Goal: Book appointment/travel/reservation

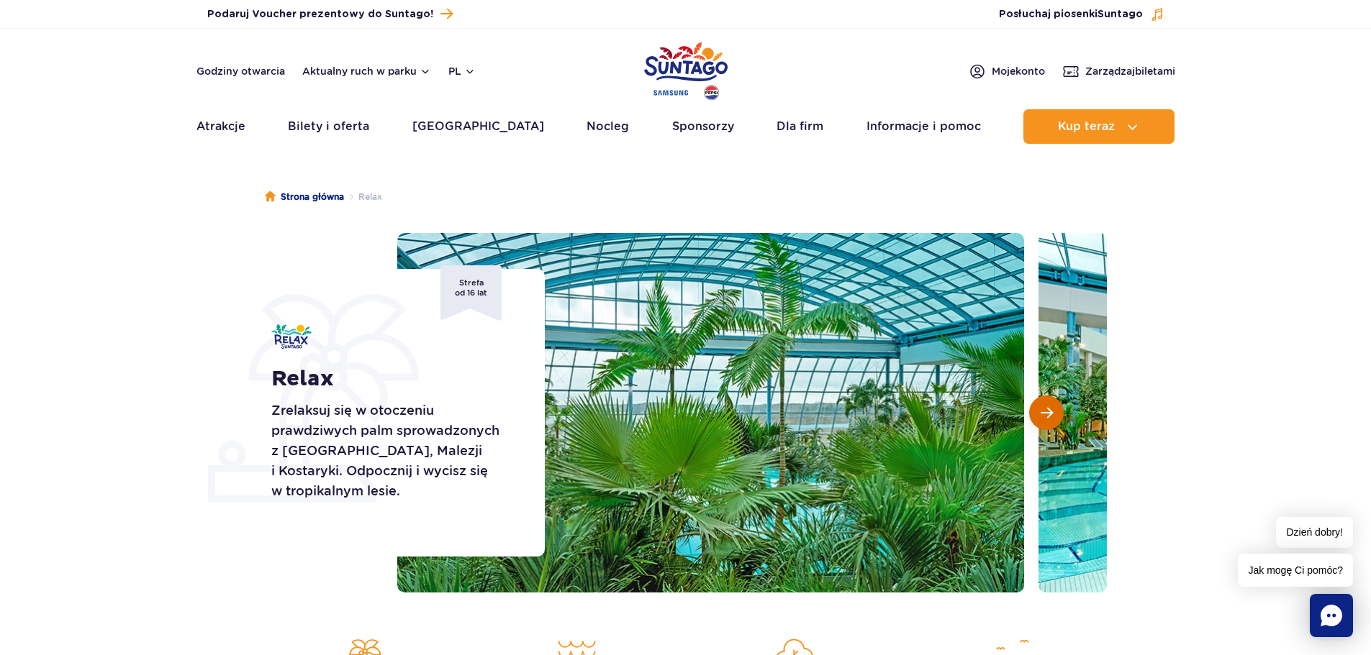
click at [1049, 412] on span "Następny slajd" at bounding box center [1046, 413] width 12 height 13
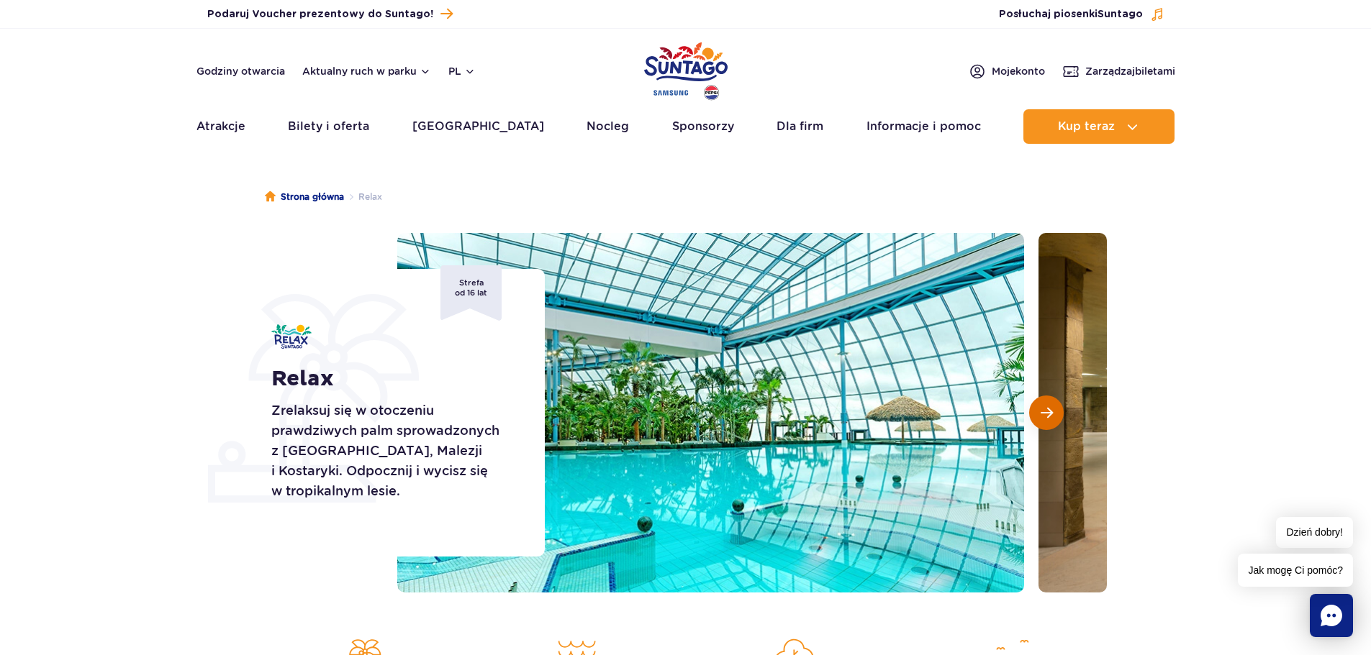
click at [1048, 412] on span "Następny slajd" at bounding box center [1046, 413] width 12 height 13
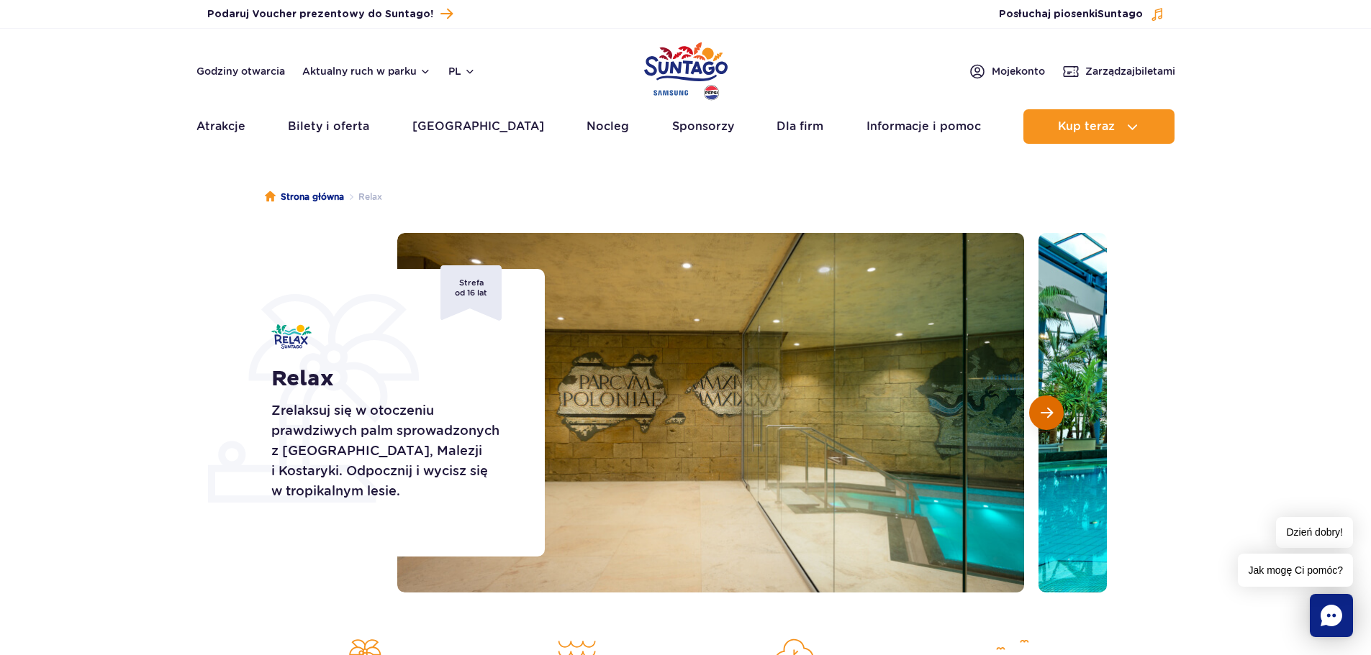
click at [1048, 412] on span "Następny slajd" at bounding box center [1046, 413] width 12 height 13
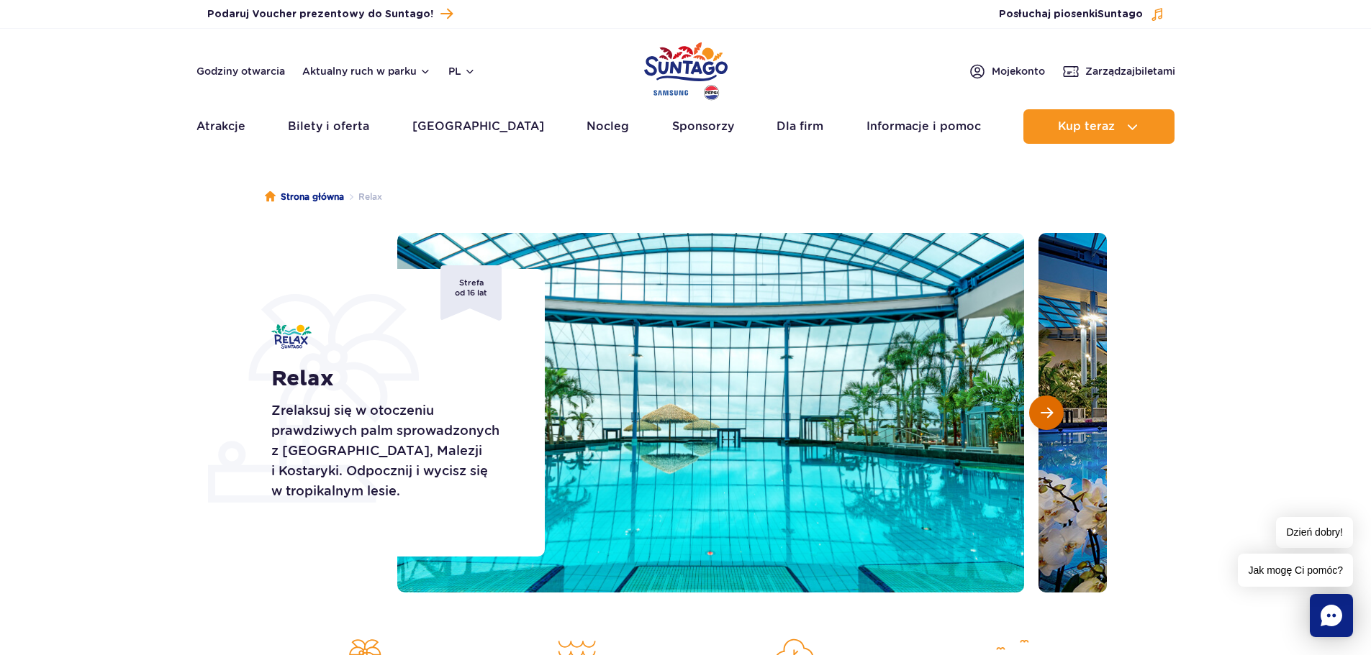
click at [1047, 412] on span "Następny slajd" at bounding box center [1046, 413] width 12 height 13
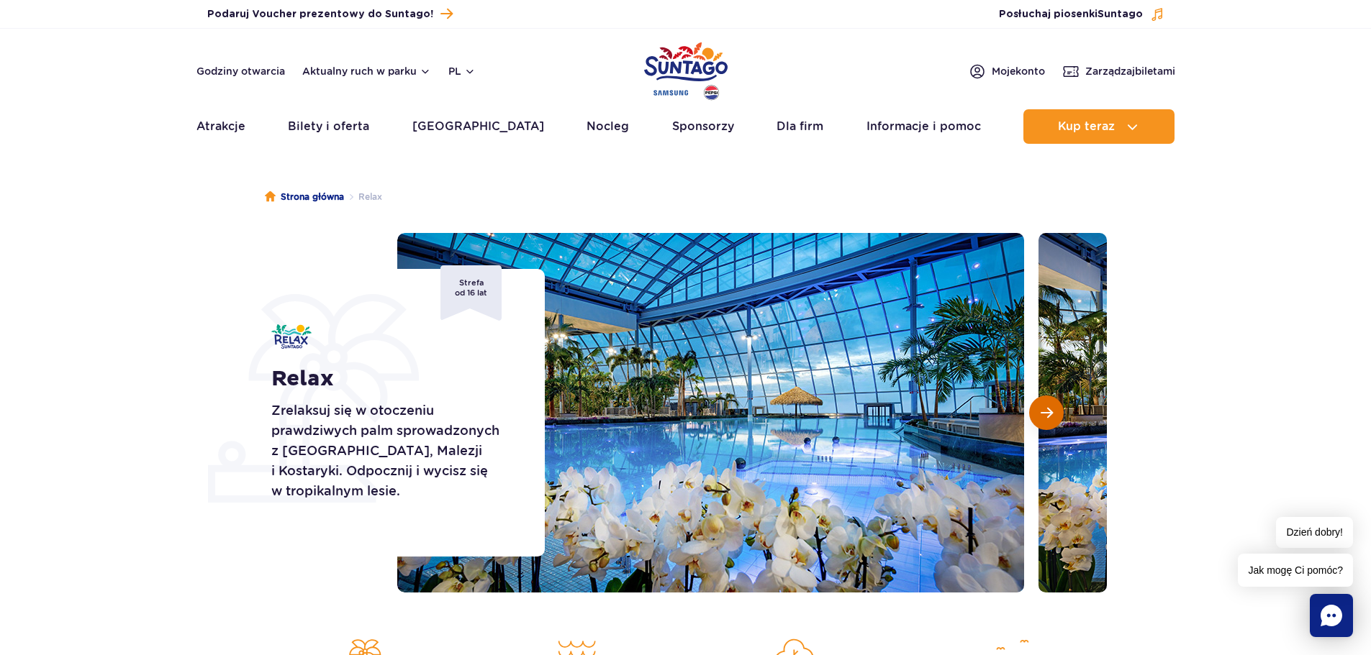
click at [1047, 413] on span "Następny slajd" at bounding box center [1046, 413] width 12 height 13
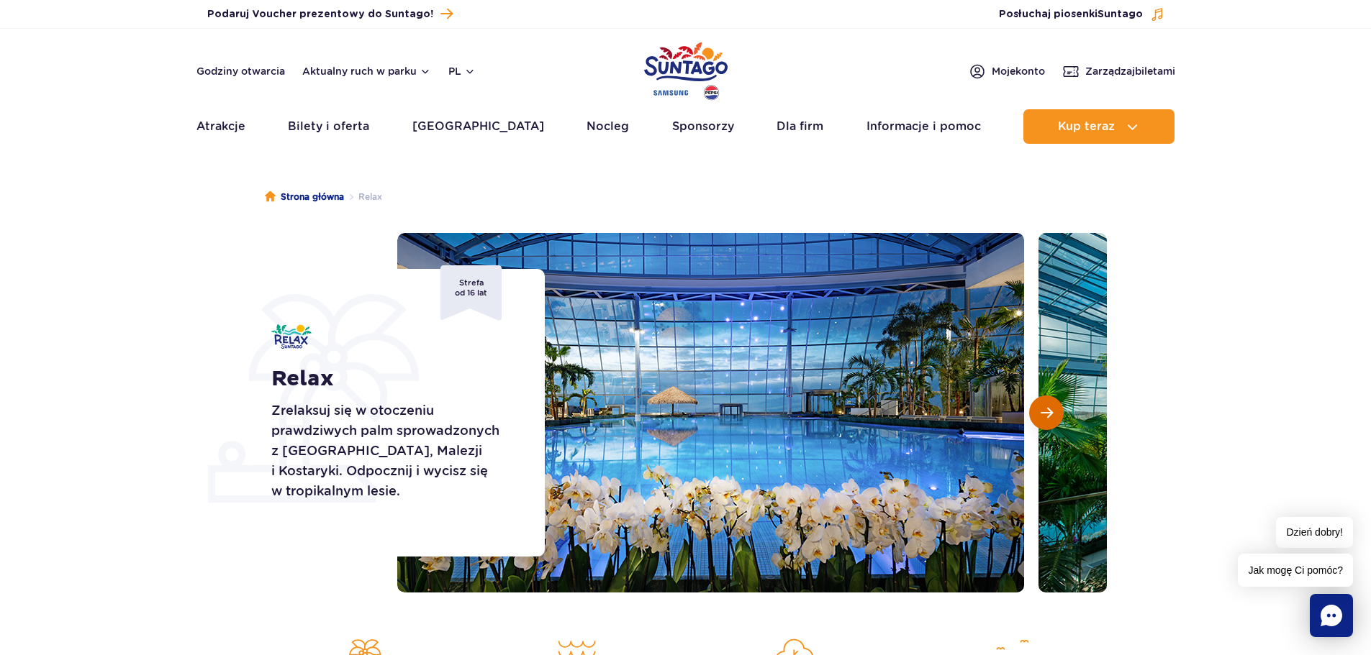
click at [1045, 417] on span "Następny slajd" at bounding box center [1046, 413] width 12 height 13
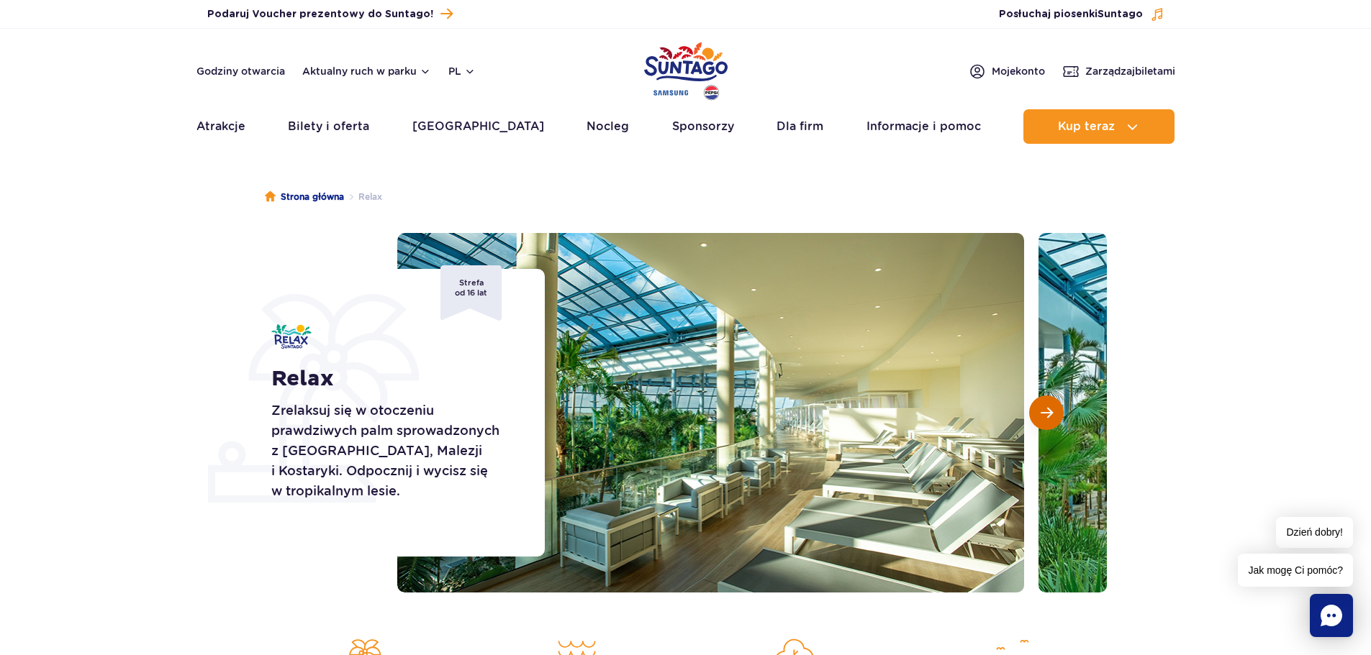
click at [1045, 417] on span "Następny slajd" at bounding box center [1046, 413] width 12 height 13
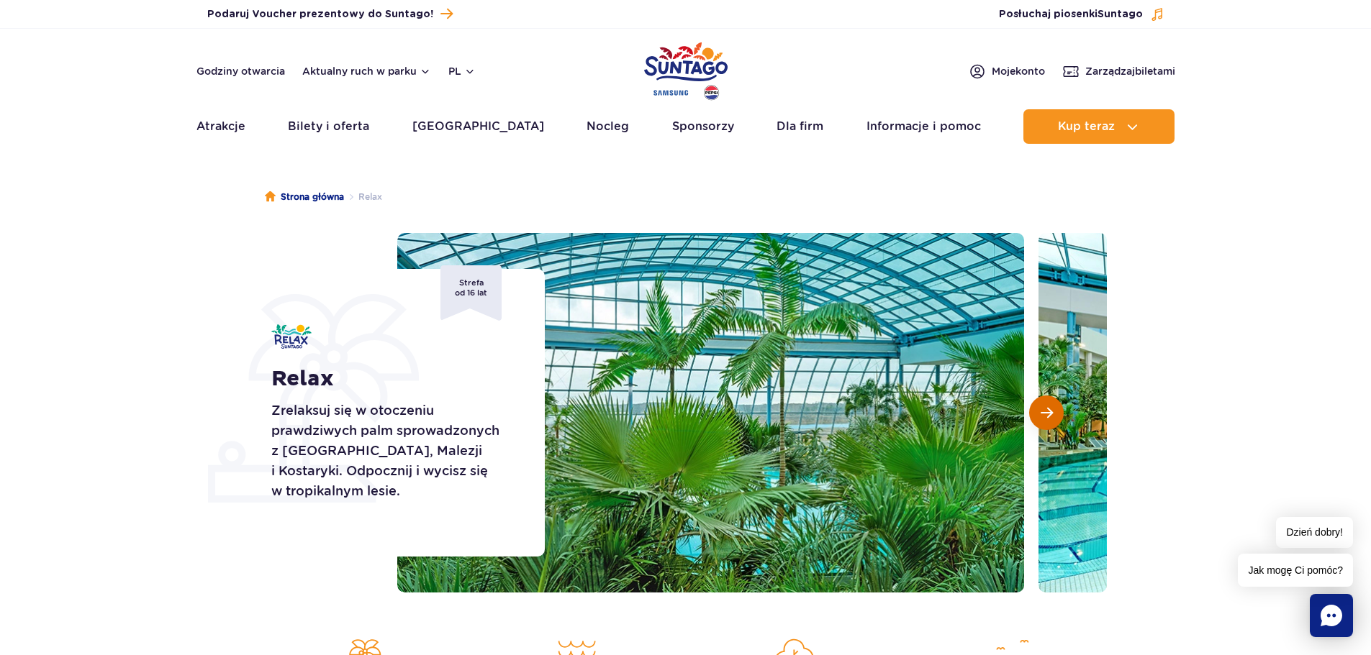
click at [1042, 415] on span "Następny slajd" at bounding box center [1046, 413] width 12 height 13
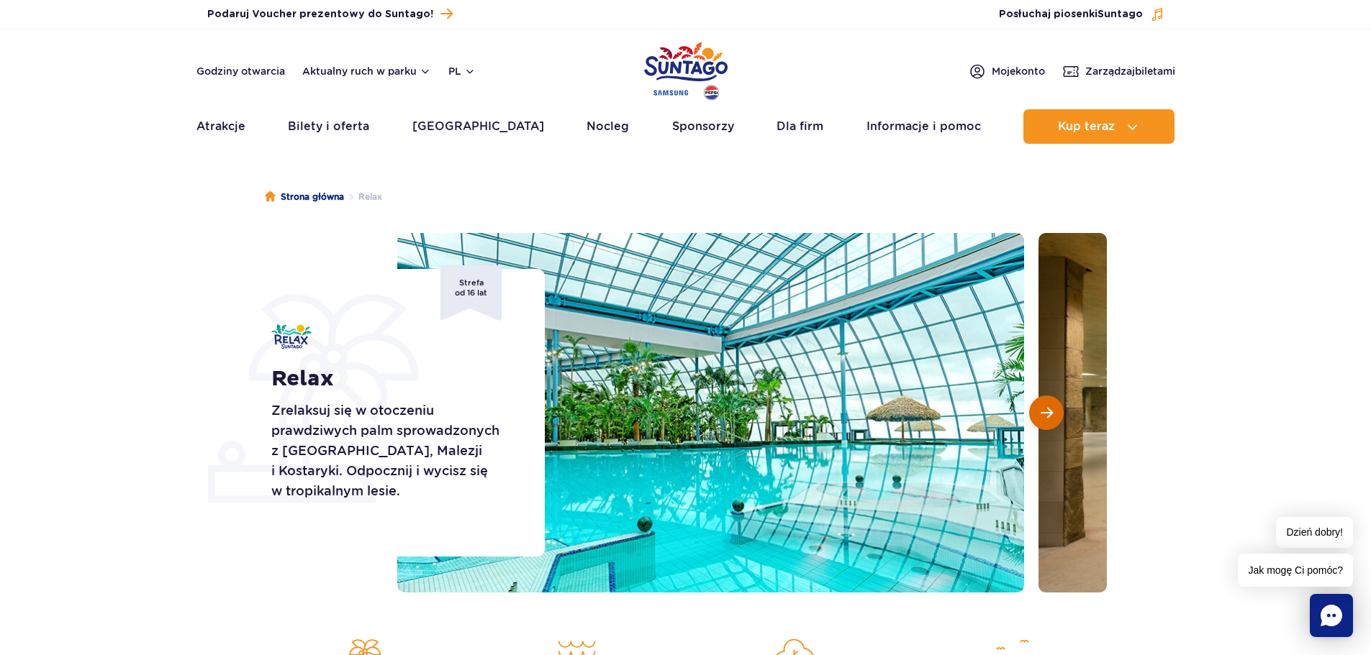
click at [1031, 411] on button "Następny slajd" at bounding box center [1046, 413] width 35 height 35
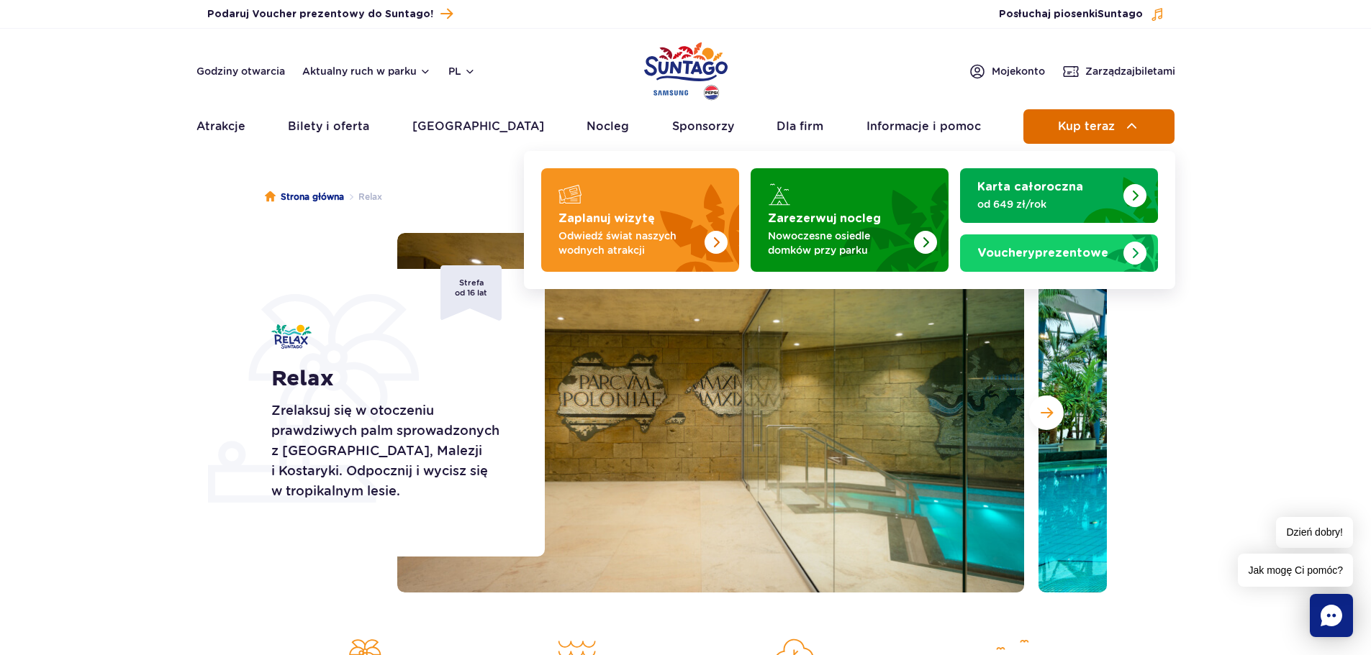
click at [1076, 128] on span "Kup teraz" at bounding box center [1086, 126] width 57 height 13
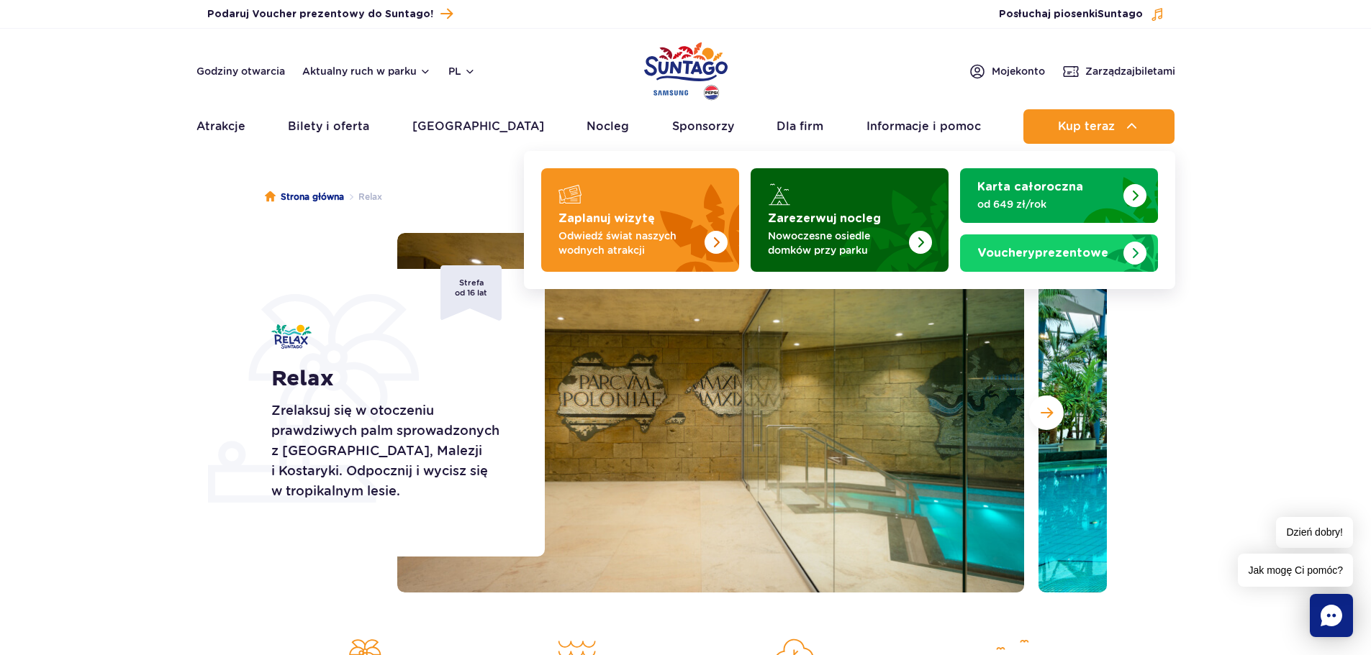
click at [855, 246] on p "Nowoczesne osiedle domków przy parku" at bounding box center [838, 243] width 140 height 29
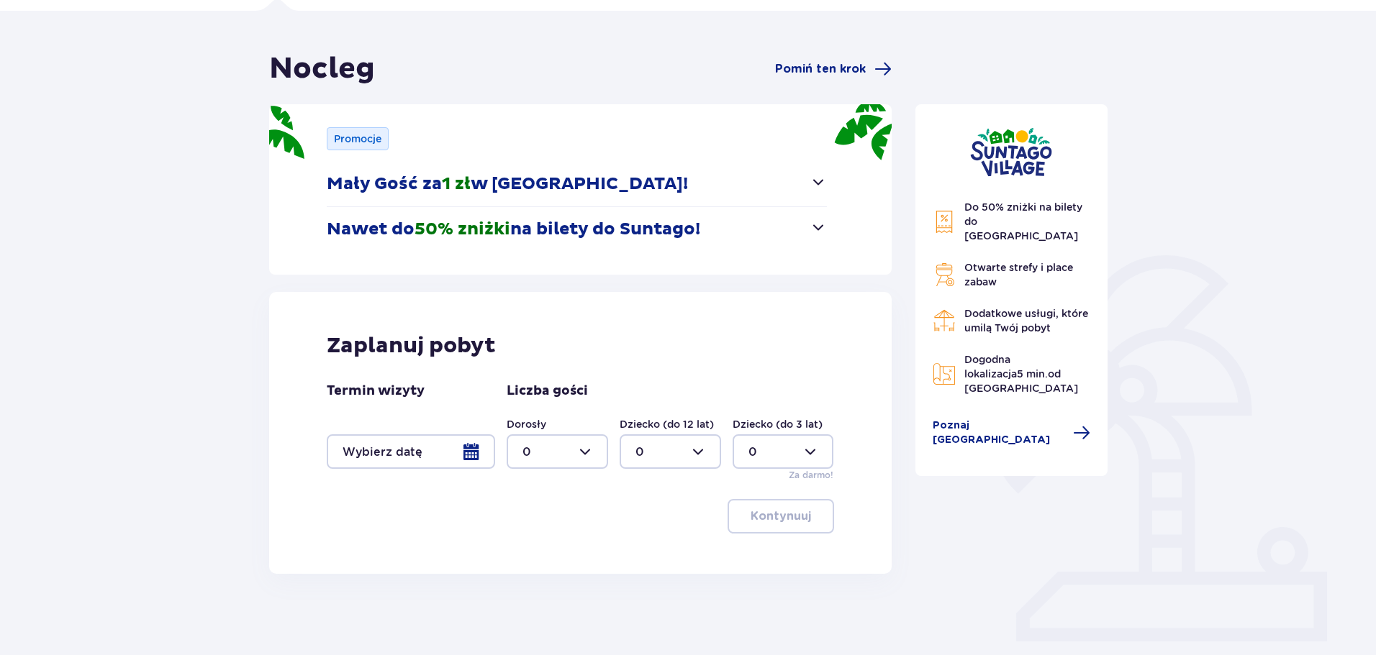
scroll to position [144, 0]
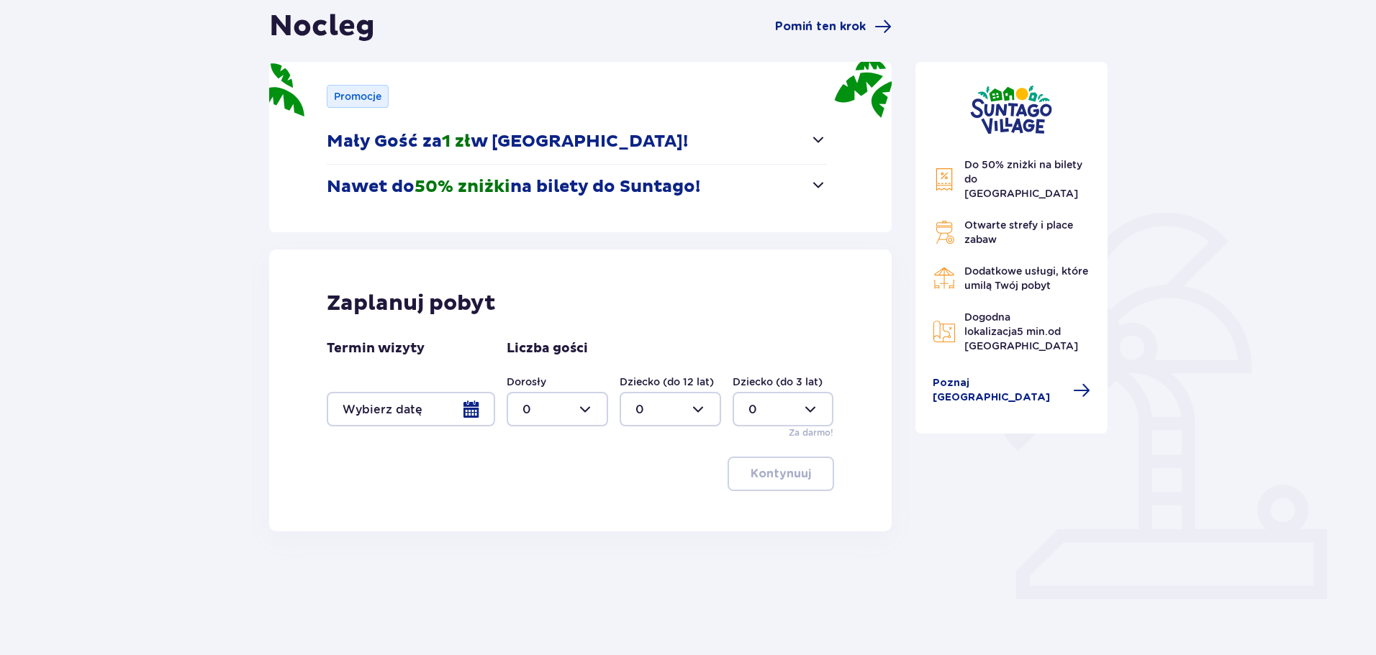
click at [435, 412] on div at bounding box center [411, 409] width 168 height 35
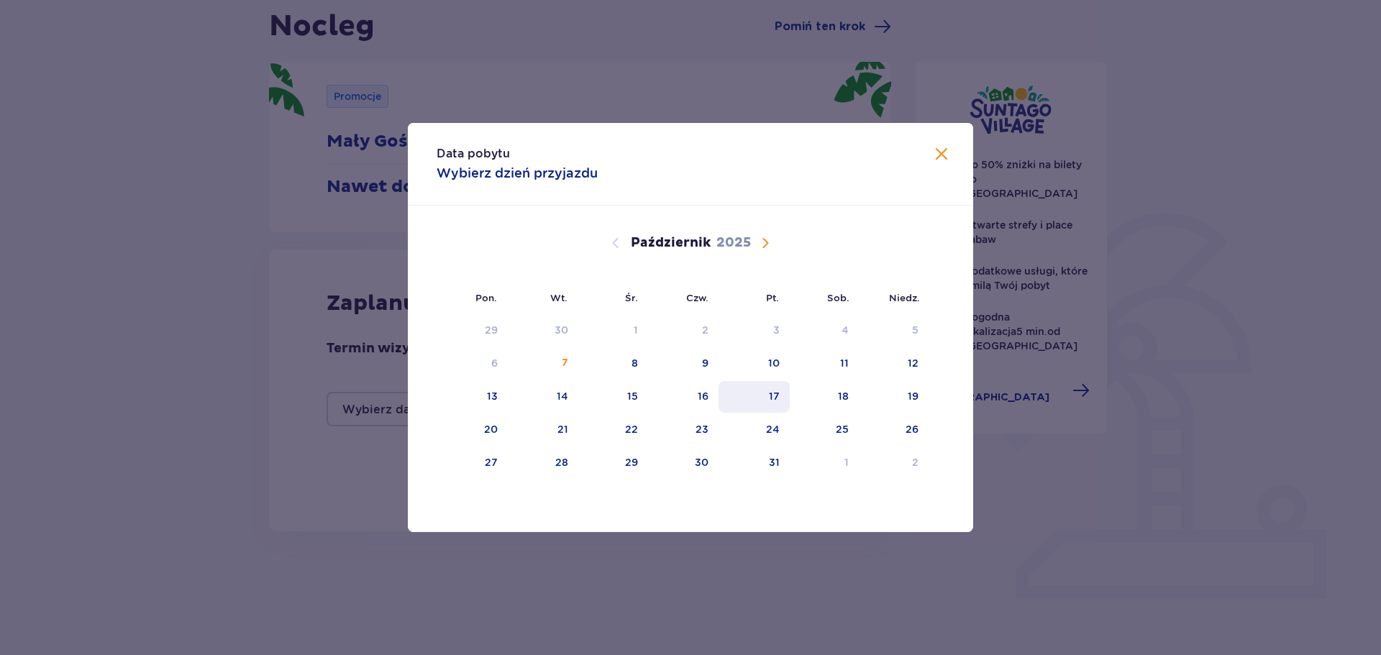
click at [778, 394] on div "17" at bounding box center [774, 396] width 11 height 14
click at [916, 396] on div "19" at bounding box center [913, 396] width 11 height 14
type input "17.10.25 - 19.10.25"
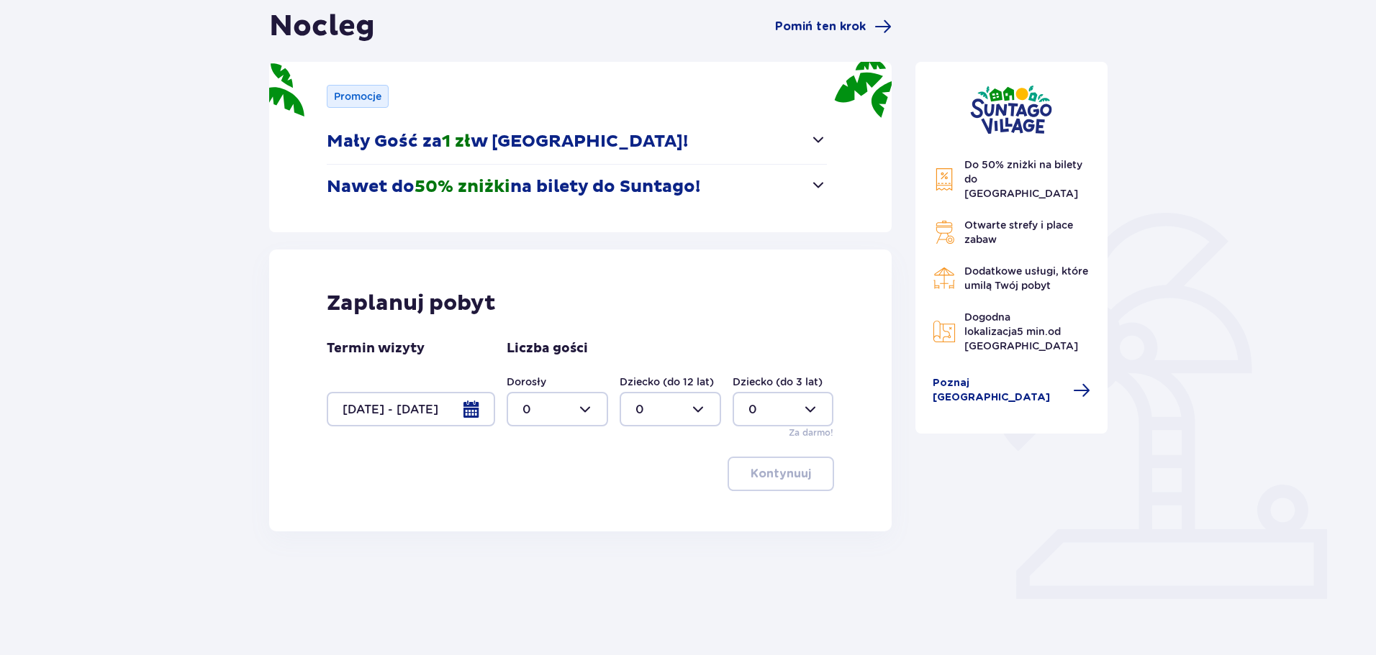
click at [593, 406] on div at bounding box center [557, 409] width 101 height 35
click at [545, 537] on div "3" at bounding box center [557, 544] width 70 height 16
type input "3"
click at [681, 404] on div at bounding box center [669, 409] width 101 height 35
click at [651, 480] on div "1" at bounding box center [670, 484] width 70 height 16
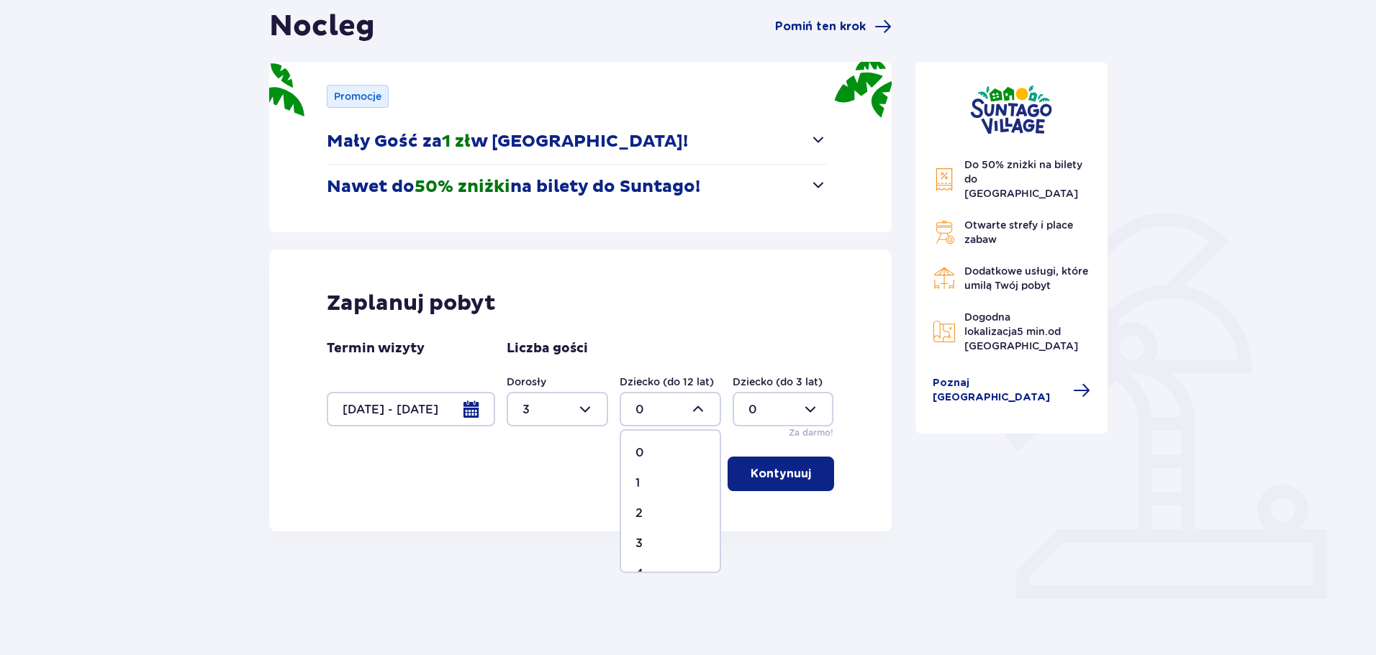
type input "1"
click at [774, 407] on div at bounding box center [782, 409] width 101 height 35
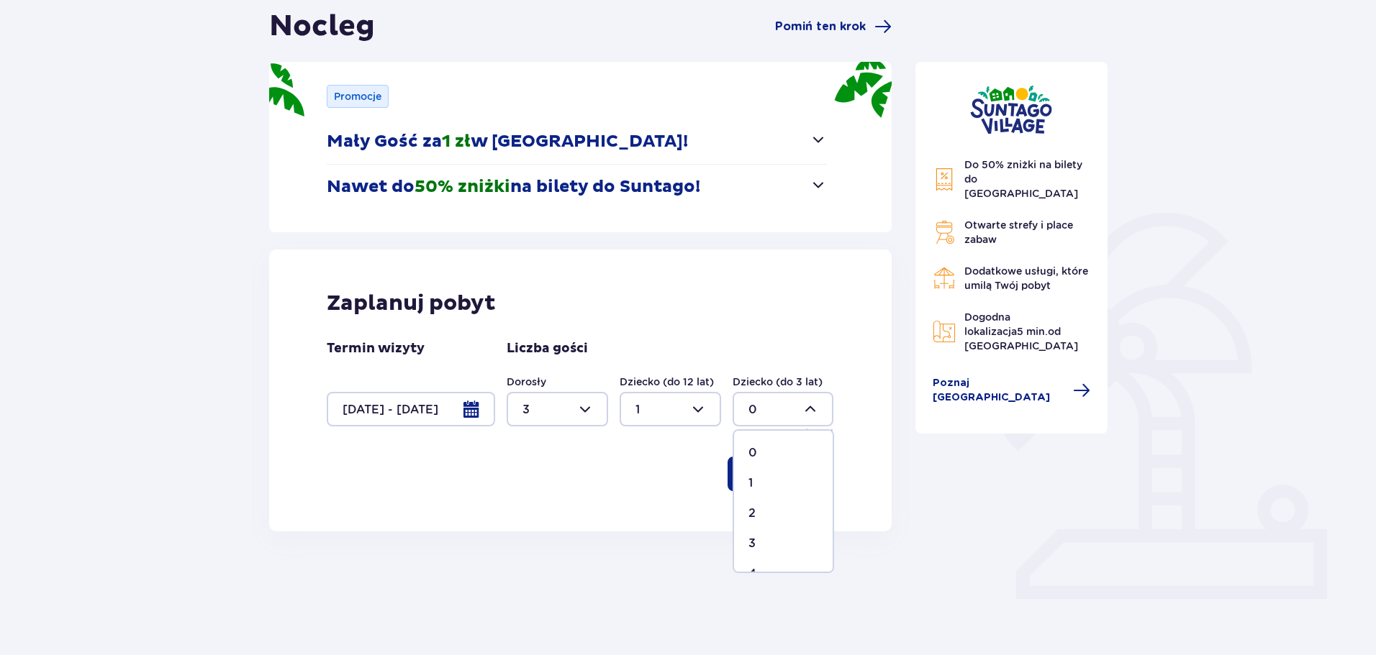
click at [761, 483] on div "1" at bounding box center [783, 484] width 70 height 16
type input "1"
click at [799, 476] on p "Kontynuuj" at bounding box center [780, 474] width 60 height 16
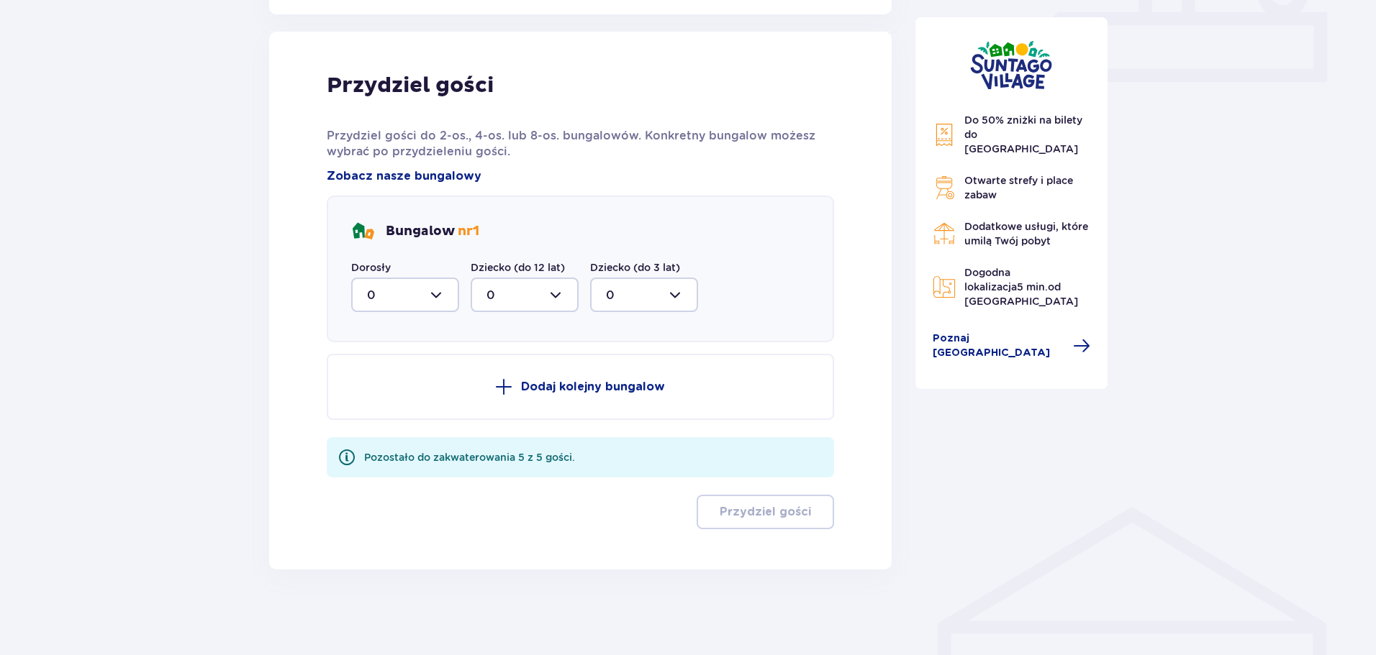
scroll to position [662, 0]
click at [436, 299] on div at bounding box center [405, 294] width 108 height 35
click at [414, 398] on div "2" at bounding box center [405, 399] width 76 height 16
type input "2"
click at [563, 294] on div at bounding box center [525, 294] width 108 height 35
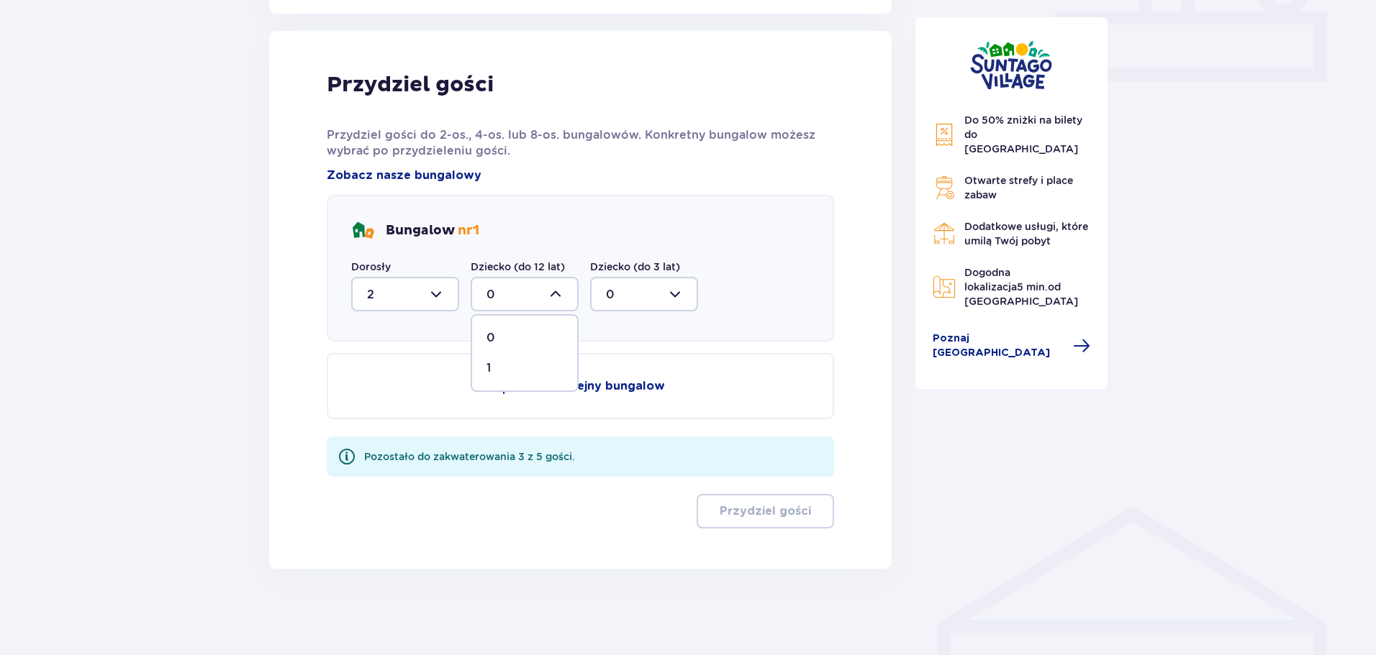
drag, startPoint x: 512, startPoint y: 374, endPoint x: 522, endPoint y: 368, distance: 12.6
click at [512, 373] on div "1" at bounding box center [524, 368] width 76 height 16
type input "1"
click at [639, 293] on div at bounding box center [644, 294] width 108 height 35
click at [625, 370] on div "1" at bounding box center [644, 368] width 76 height 16
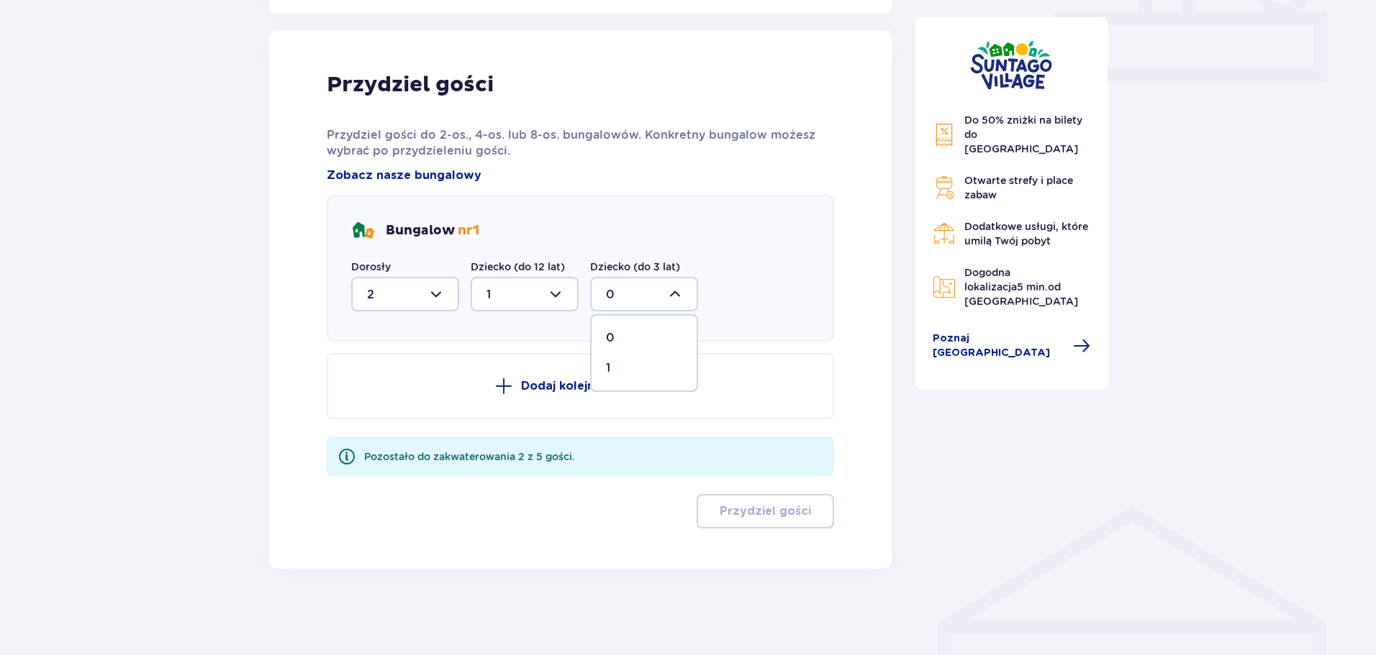
type input "1"
click at [605, 389] on p "Dodaj kolejny bungalow" at bounding box center [593, 386] width 144 height 16
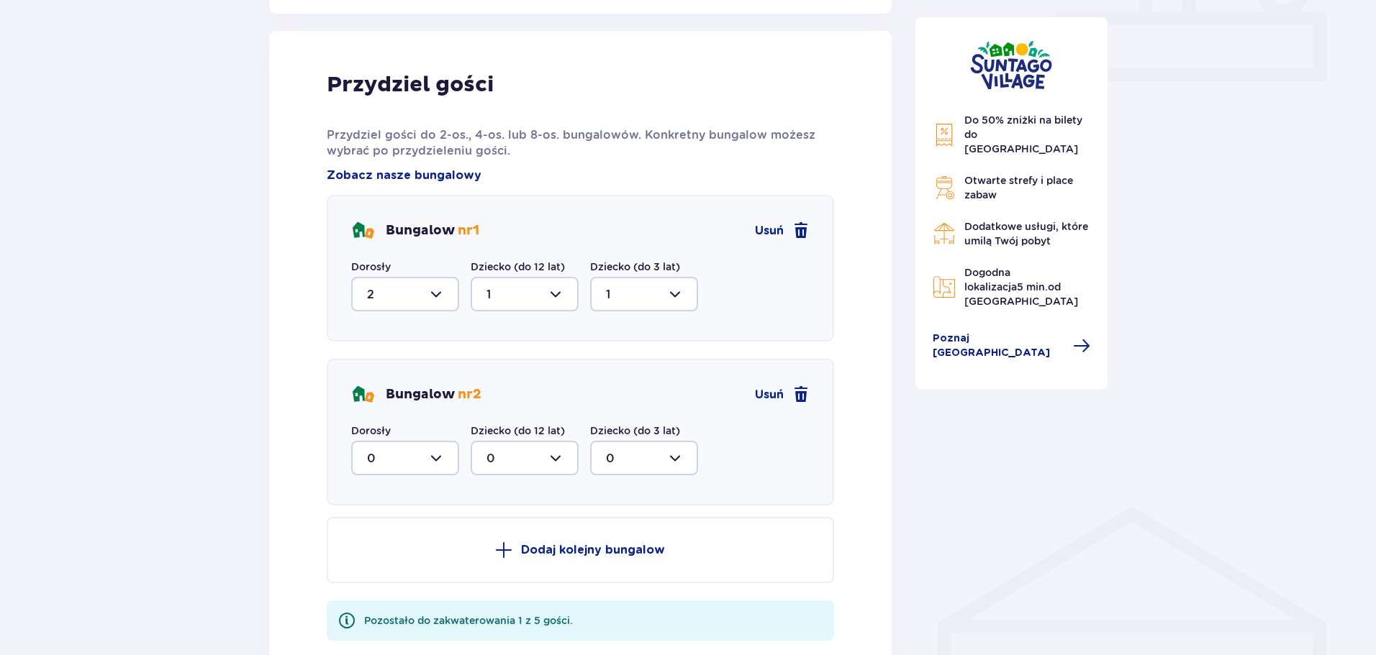
click at [438, 460] on div at bounding box center [405, 458] width 108 height 35
click at [391, 517] on span "1" at bounding box center [405, 532] width 105 height 30
type input "1"
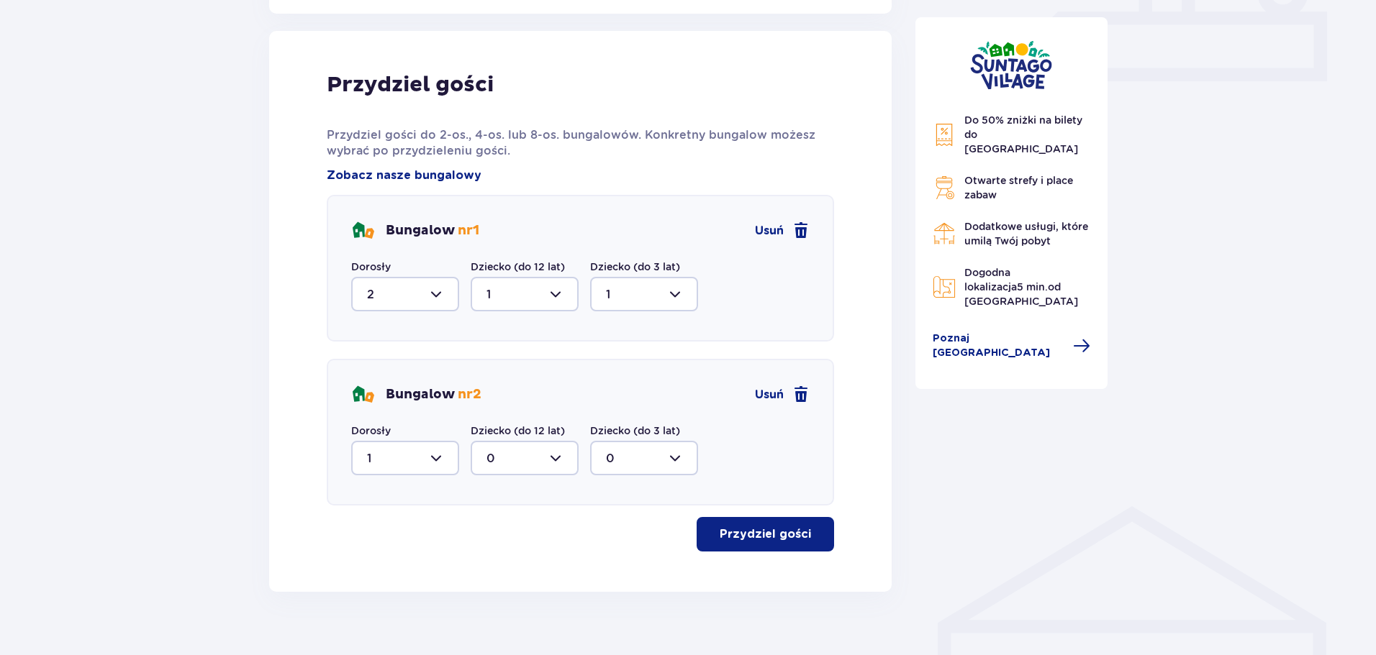
click at [760, 543] on button "Przydziel gości" at bounding box center [764, 534] width 137 height 35
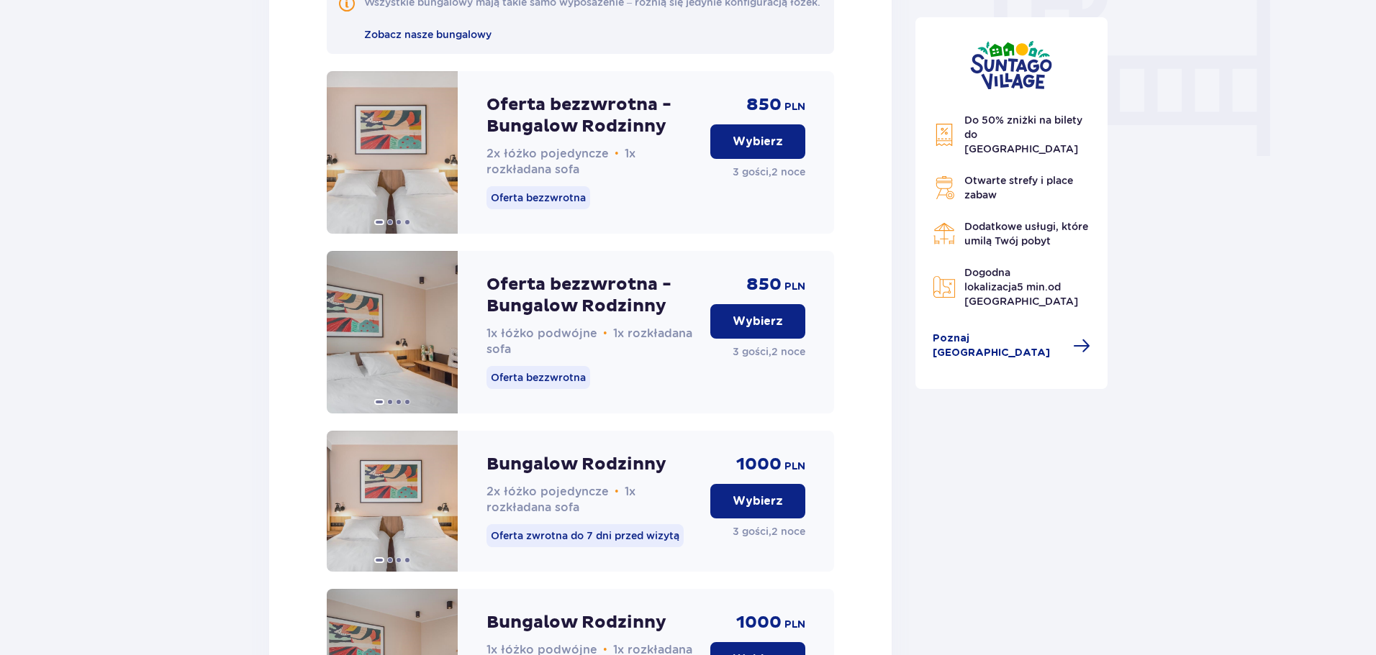
scroll to position [1398, 0]
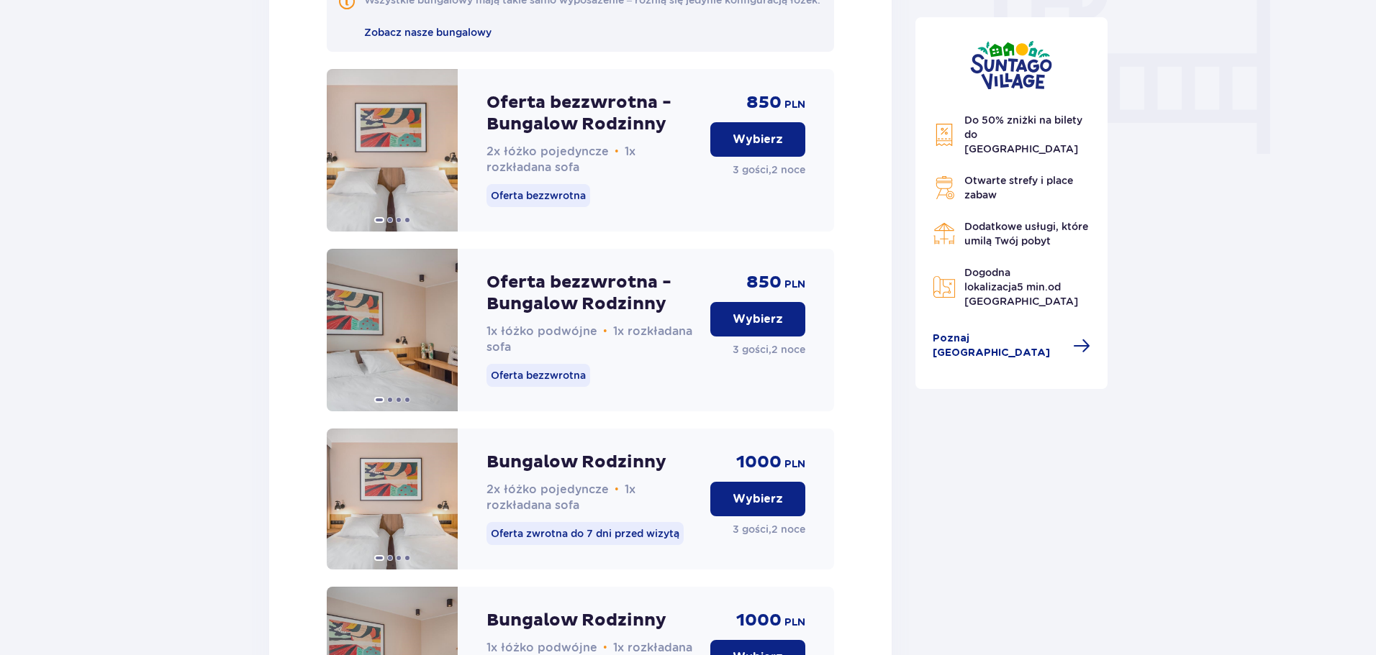
click at [776, 327] on p "Wybierz" at bounding box center [757, 320] width 50 height 16
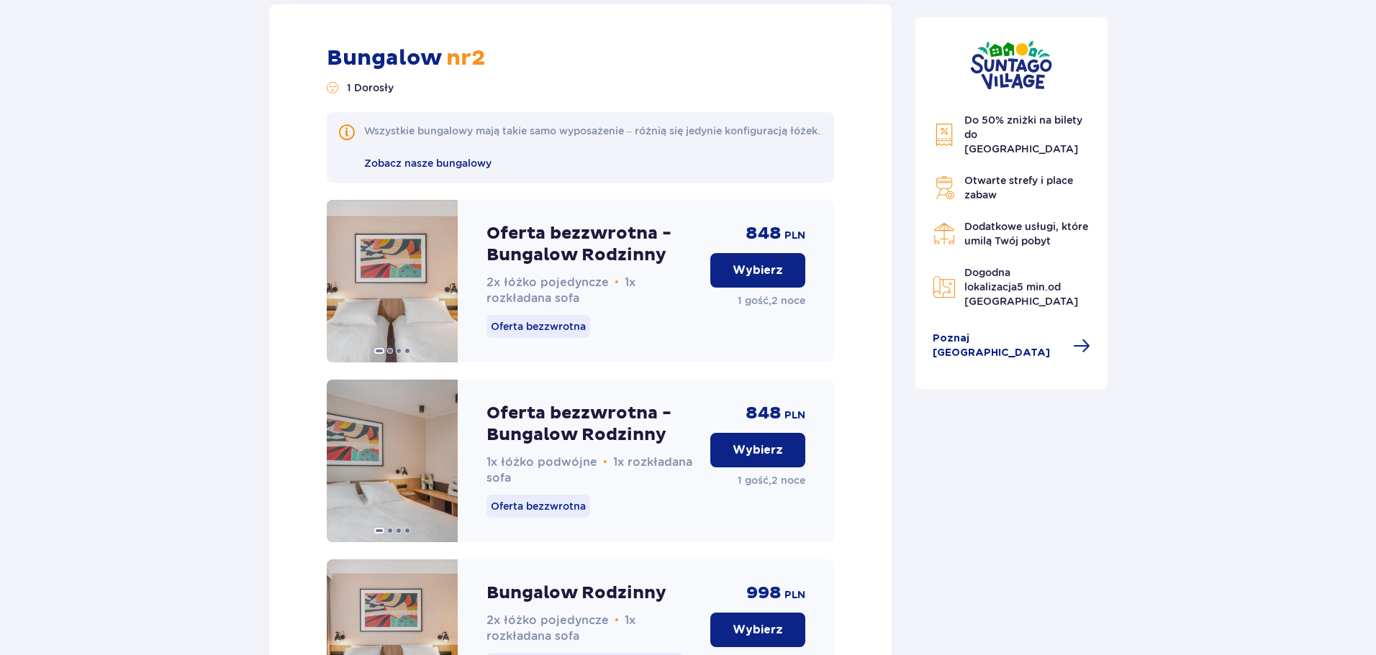
scroll to position [2972, 0]
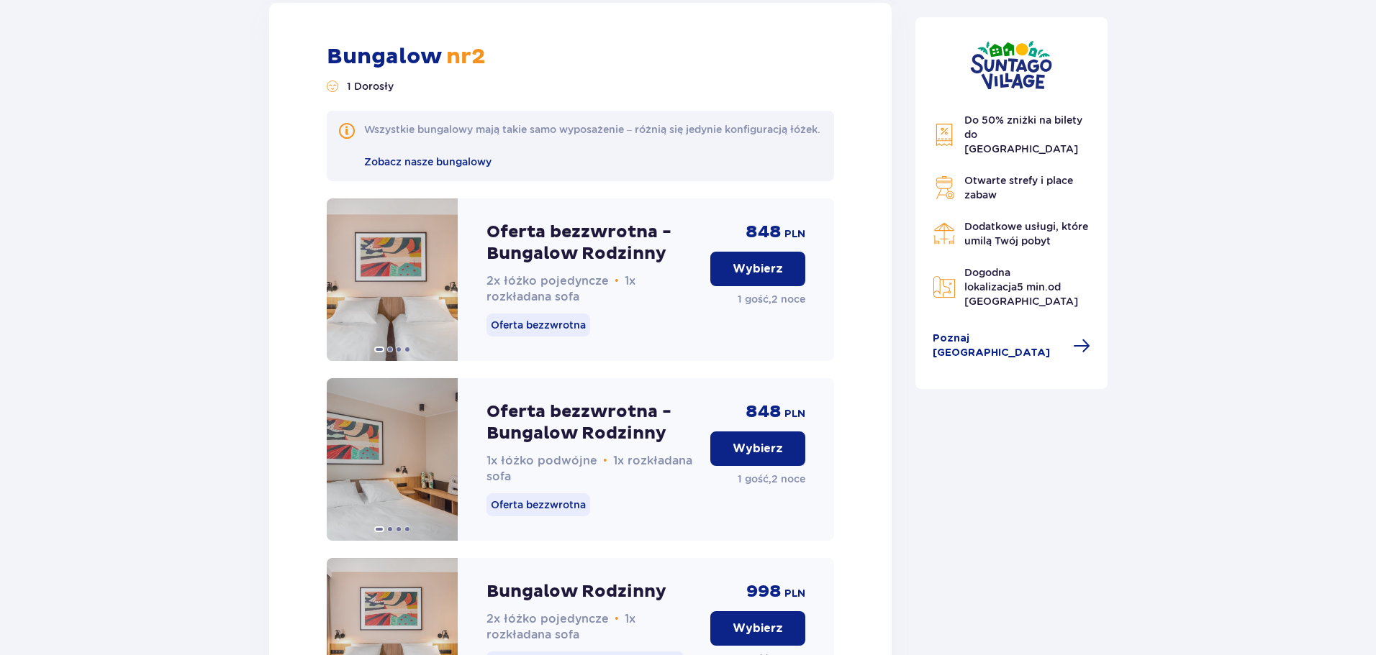
click at [773, 277] on p "Wybierz" at bounding box center [757, 269] width 50 height 16
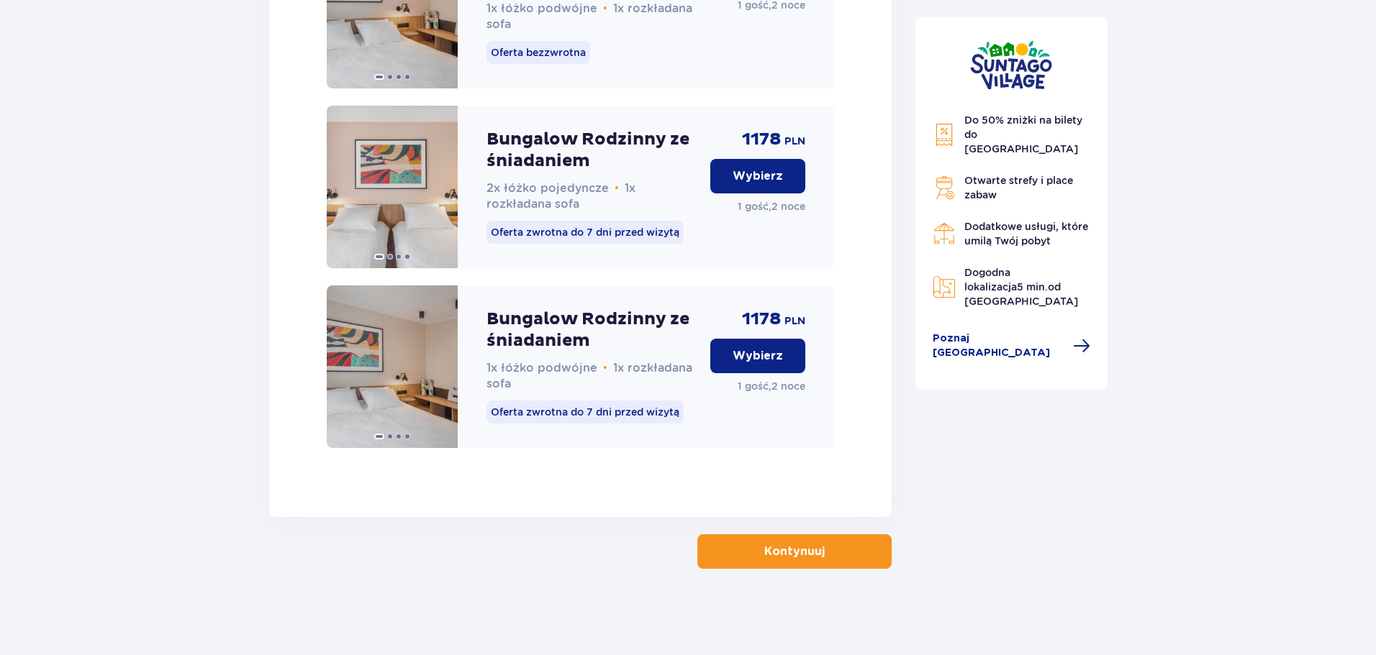
click at [750, 550] on button "Kontynuuj" at bounding box center [794, 552] width 194 height 35
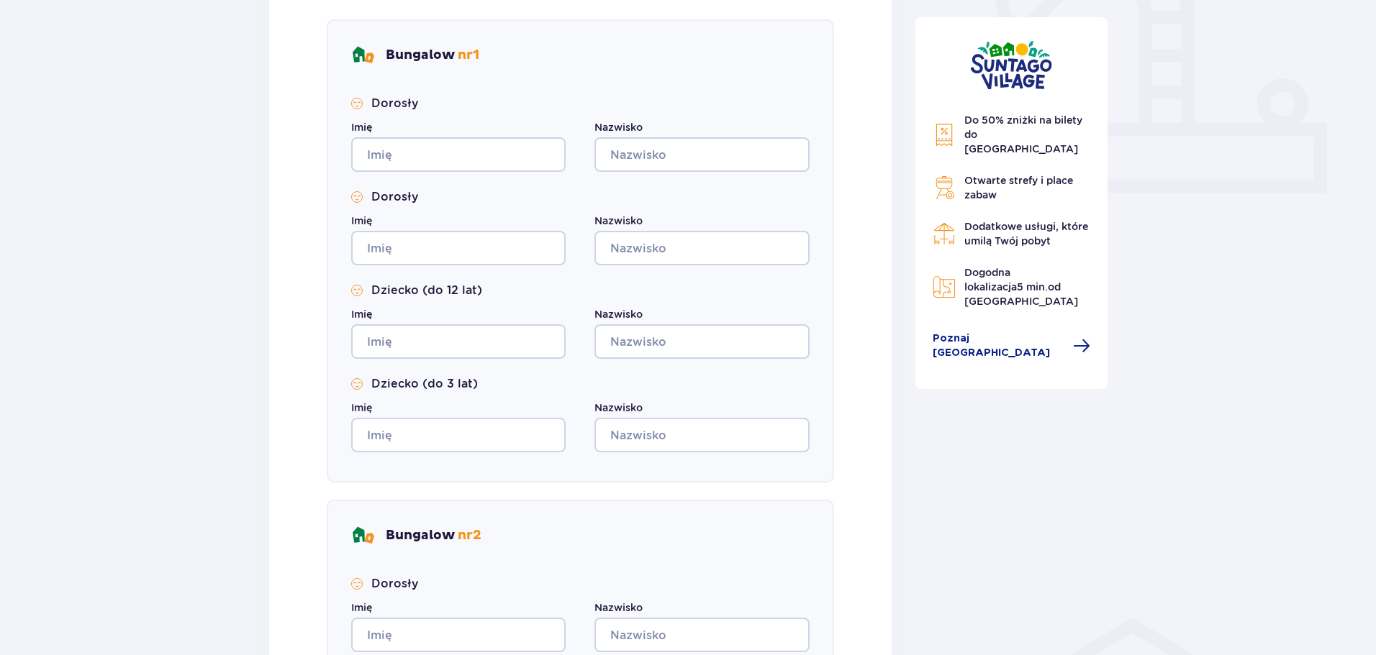
scroll to position [648, 0]
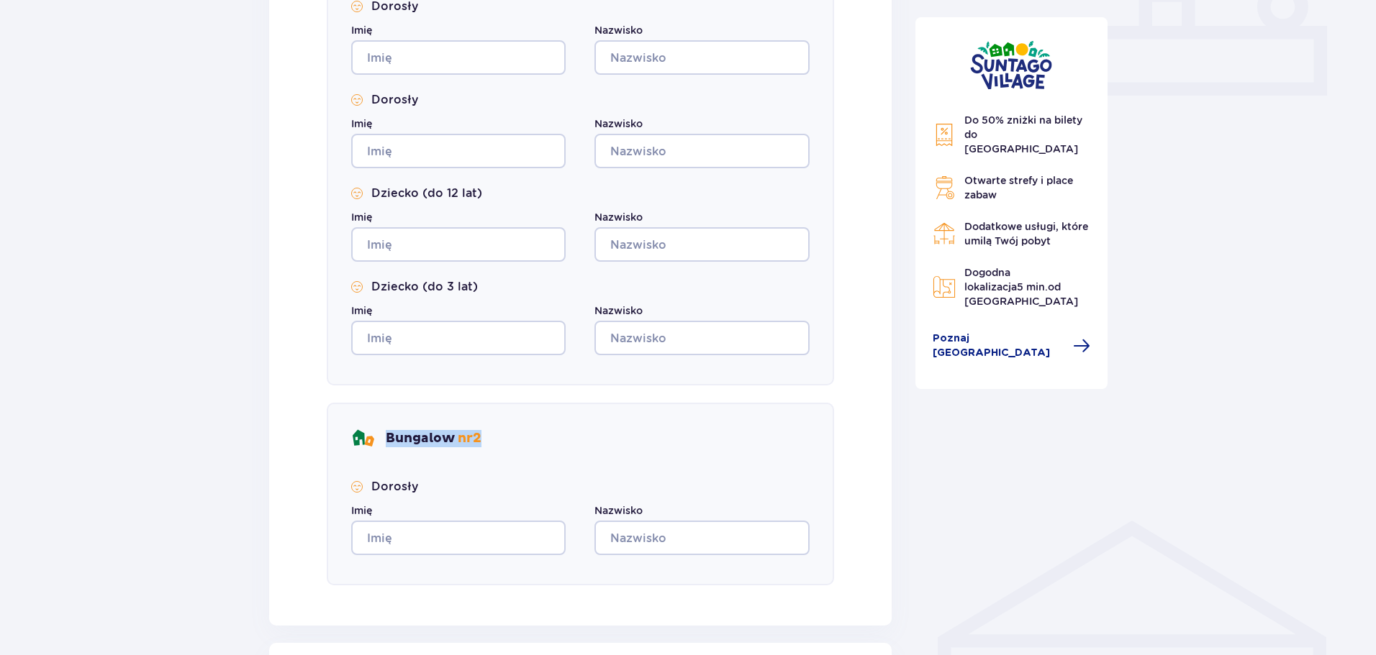
drag, startPoint x: 487, startPoint y: 437, endPoint x: 383, endPoint y: 440, distance: 104.3
click at [383, 440] on div "Bungalow nr 2" at bounding box center [580, 438] width 458 height 23
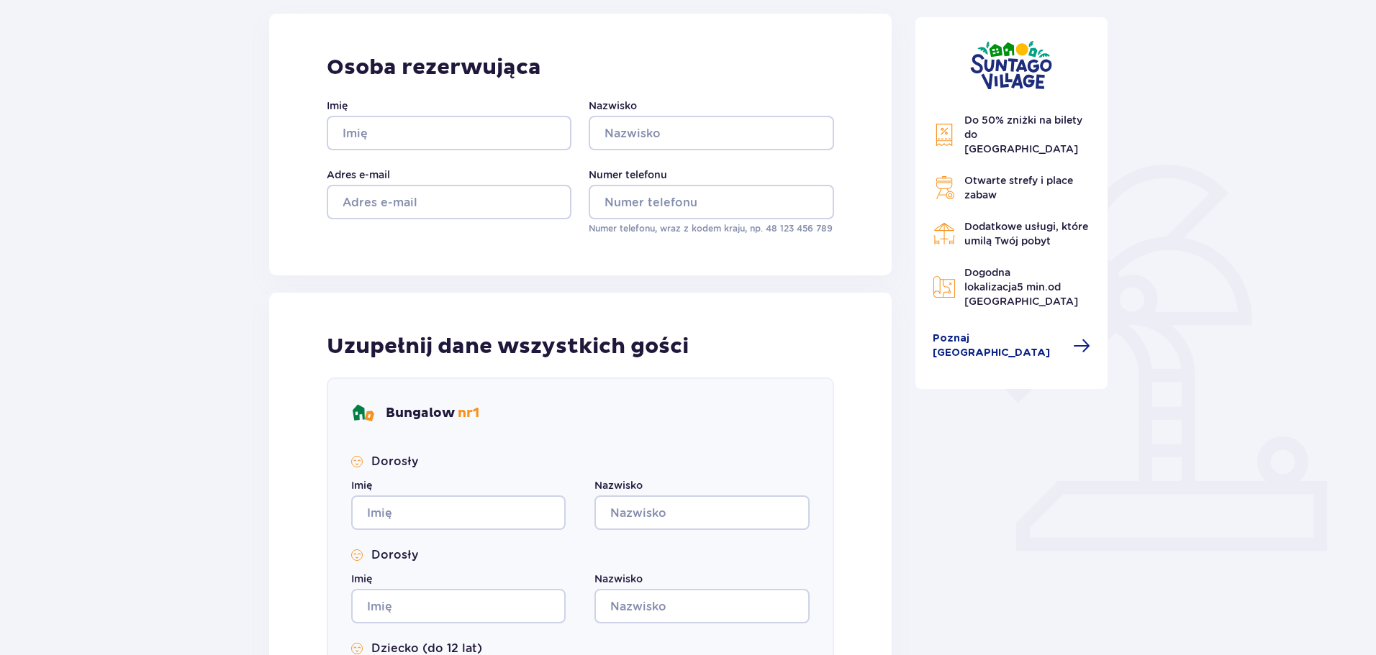
scroll to position [0, 0]
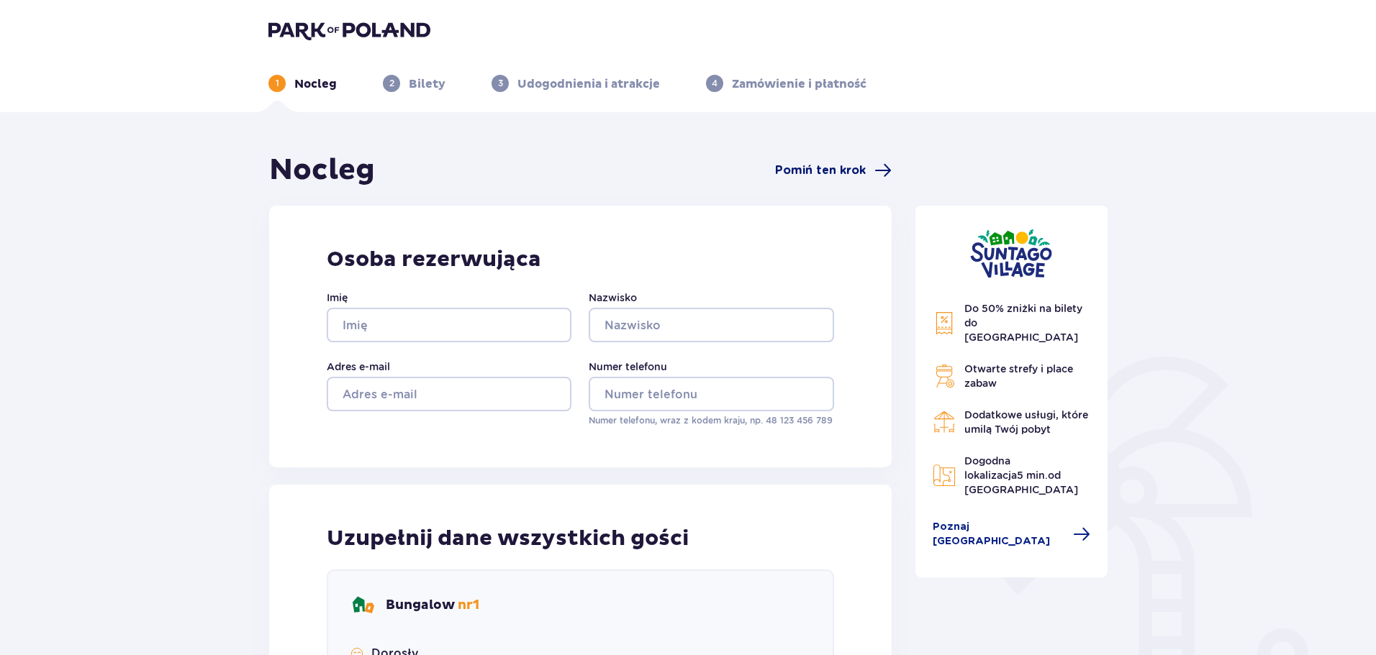
click at [818, 173] on span "Pomiń ten krok" at bounding box center [820, 171] width 91 height 16
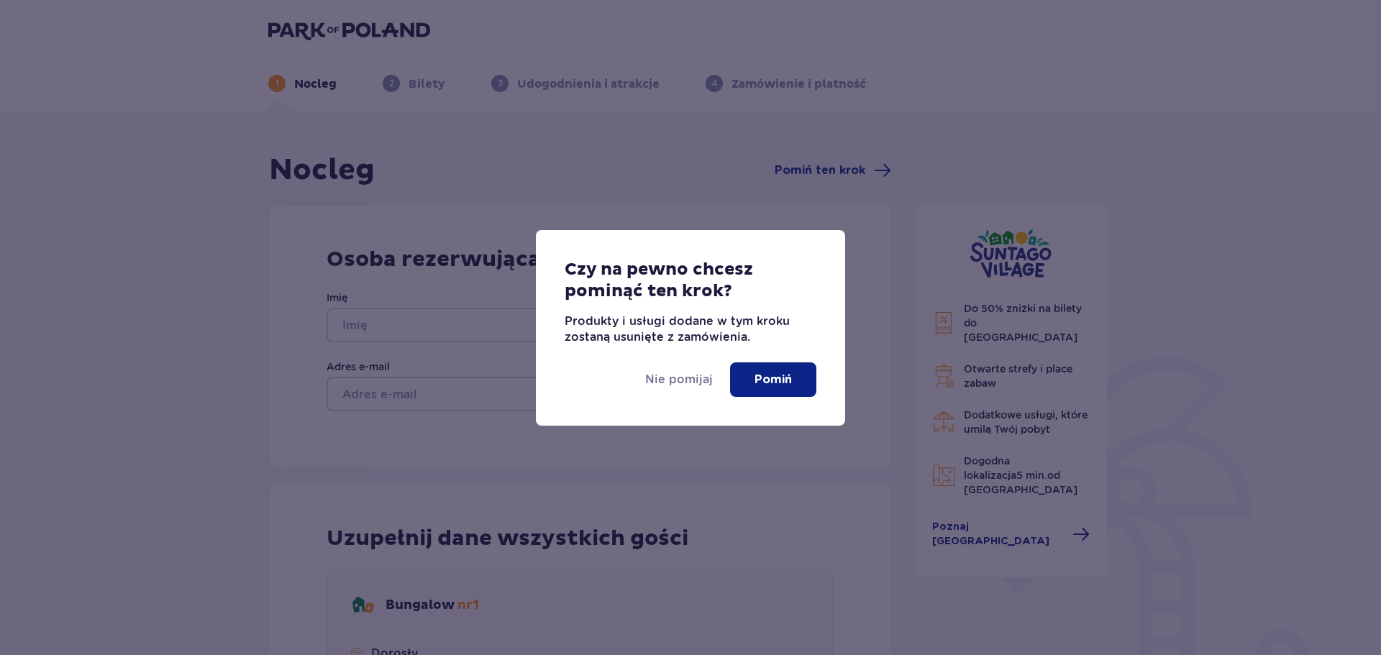
click at [767, 389] on button "Pomiń" at bounding box center [773, 380] width 86 height 35
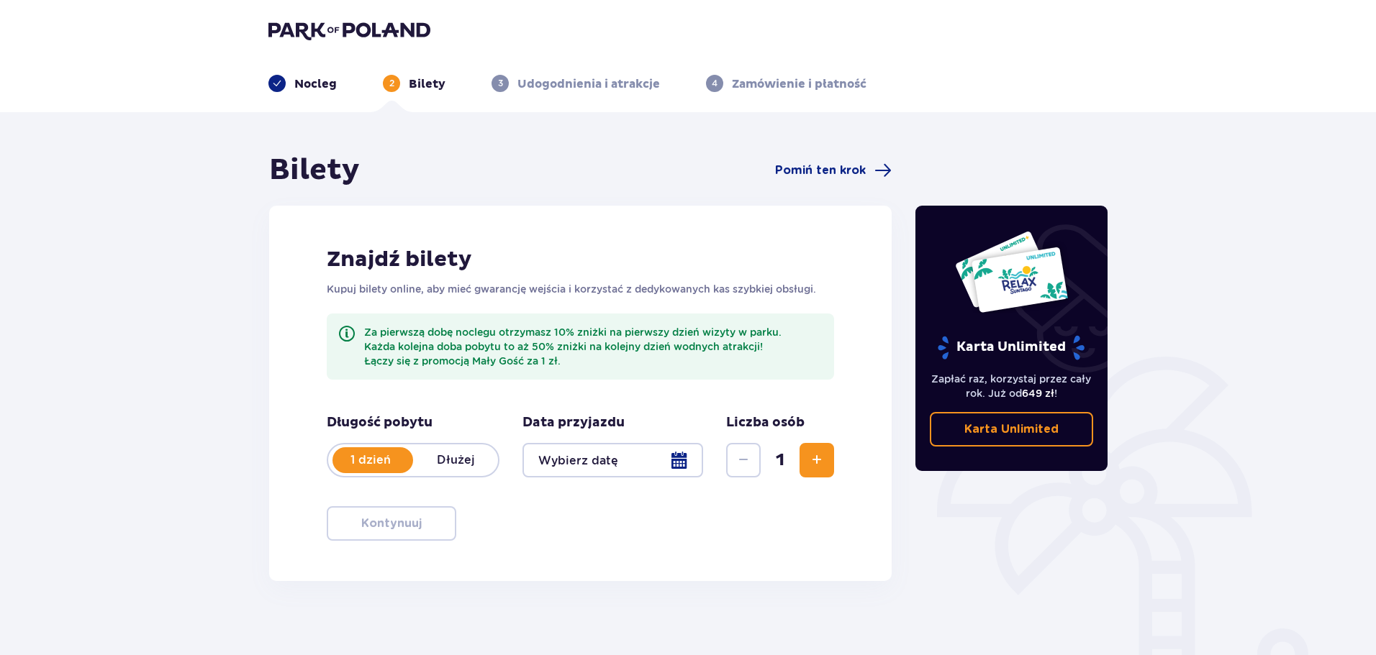
click at [458, 461] on p "Dłużej" at bounding box center [455, 461] width 85 height 16
click at [604, 459] on div at bounding box center [612, 460] width 181 height 35
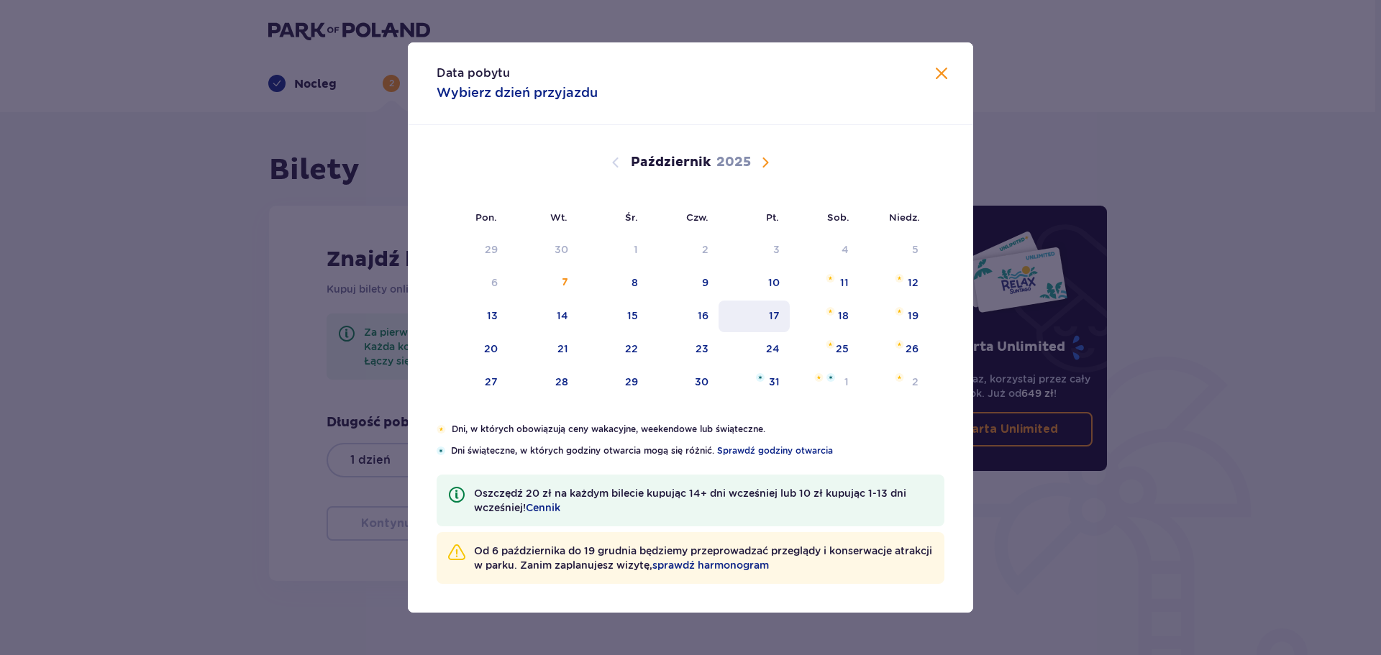
click at [767, 310] on div "17" at bounding box center [754, 317] width 71 height 32
click at [899, 319] on div "19" at bounding box center [894, 317] width 70 height 32
type input "17.10.25 - 19.10.25"
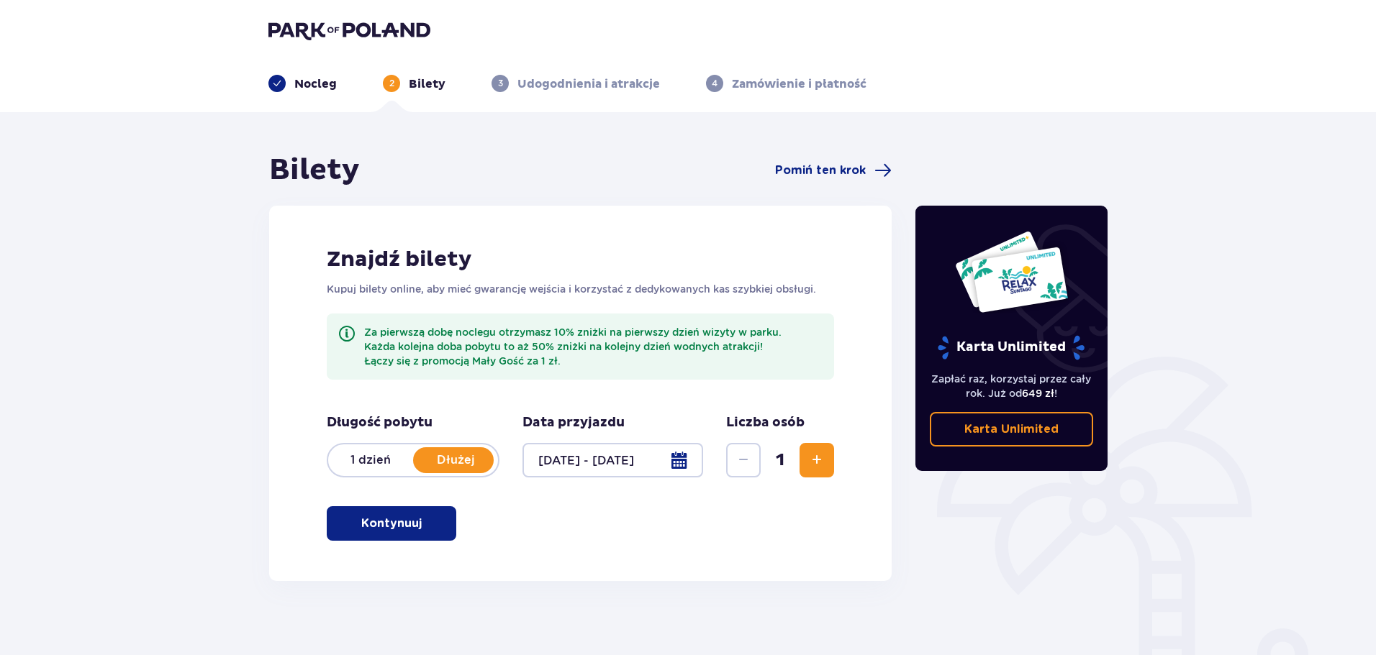
click at [826, 463] on button "Zwiększ" at bounding box center [816, 460] width 35 height 35
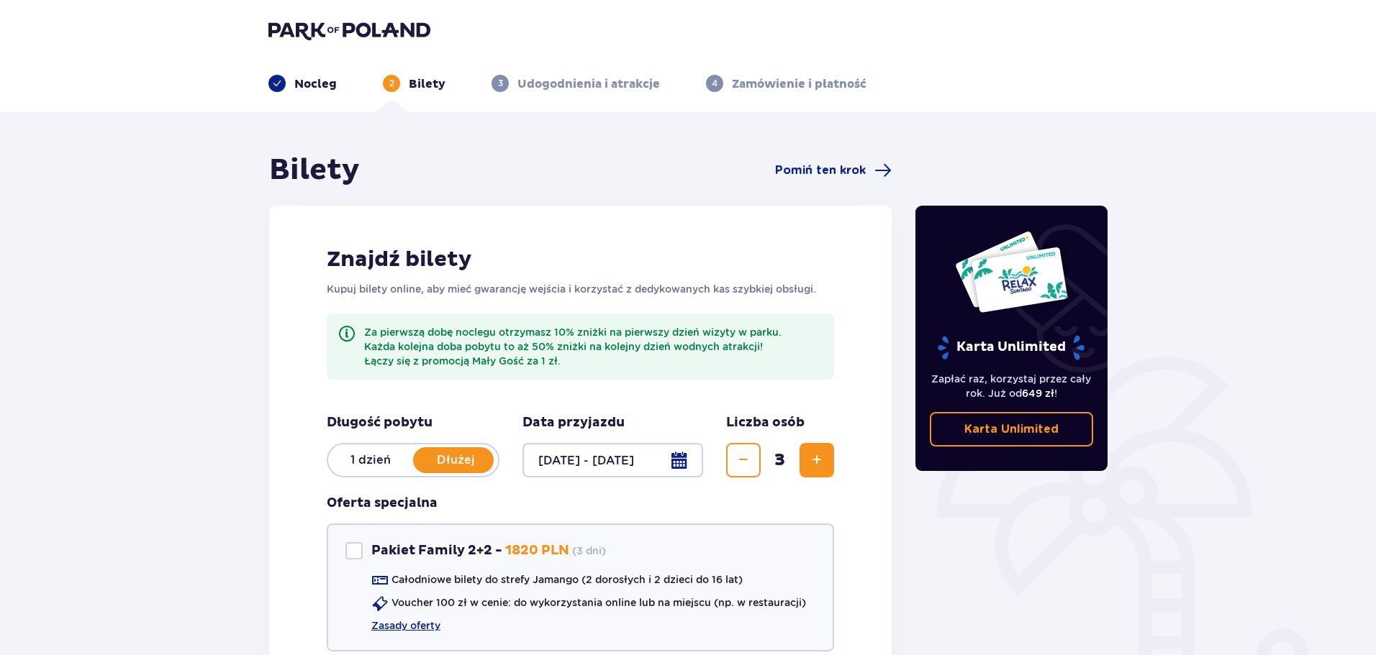
click at [826, 463] on button "Zwiększ" at bounding box center [816, 460] width 35 height 35
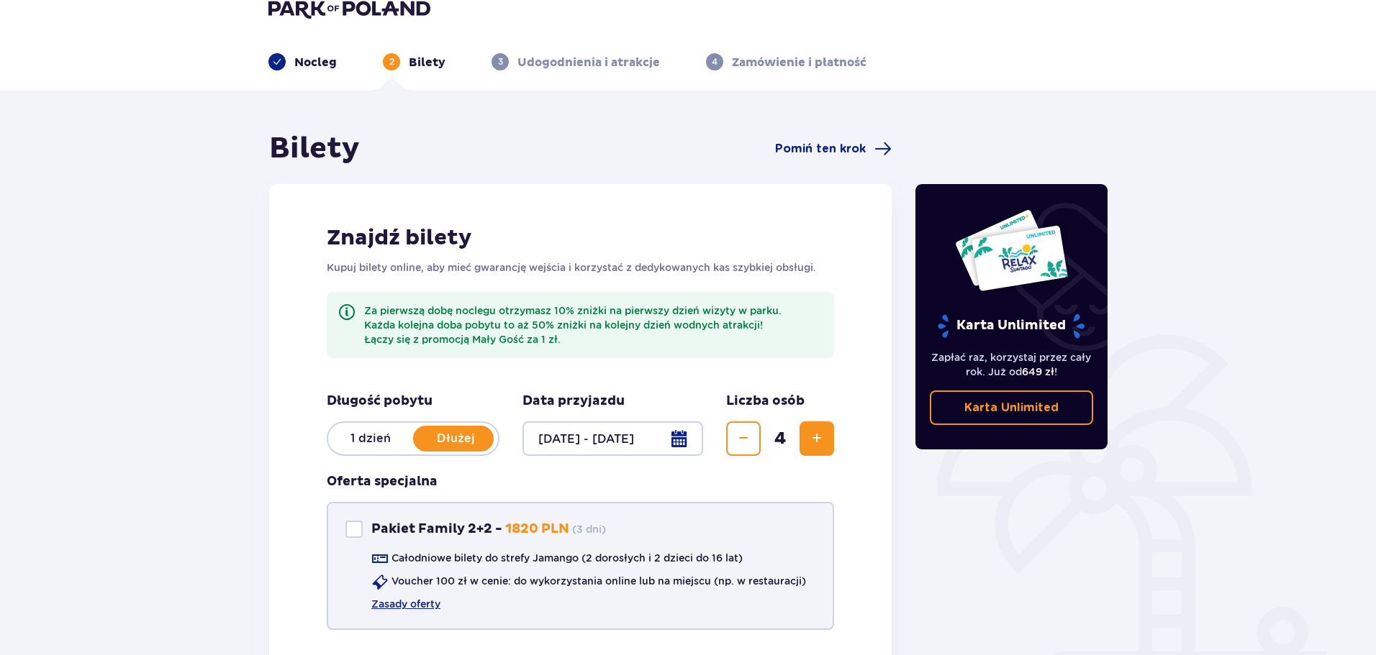
scroll to position [72, 0]
